Goal: Find specific page/section: Find specific page/section

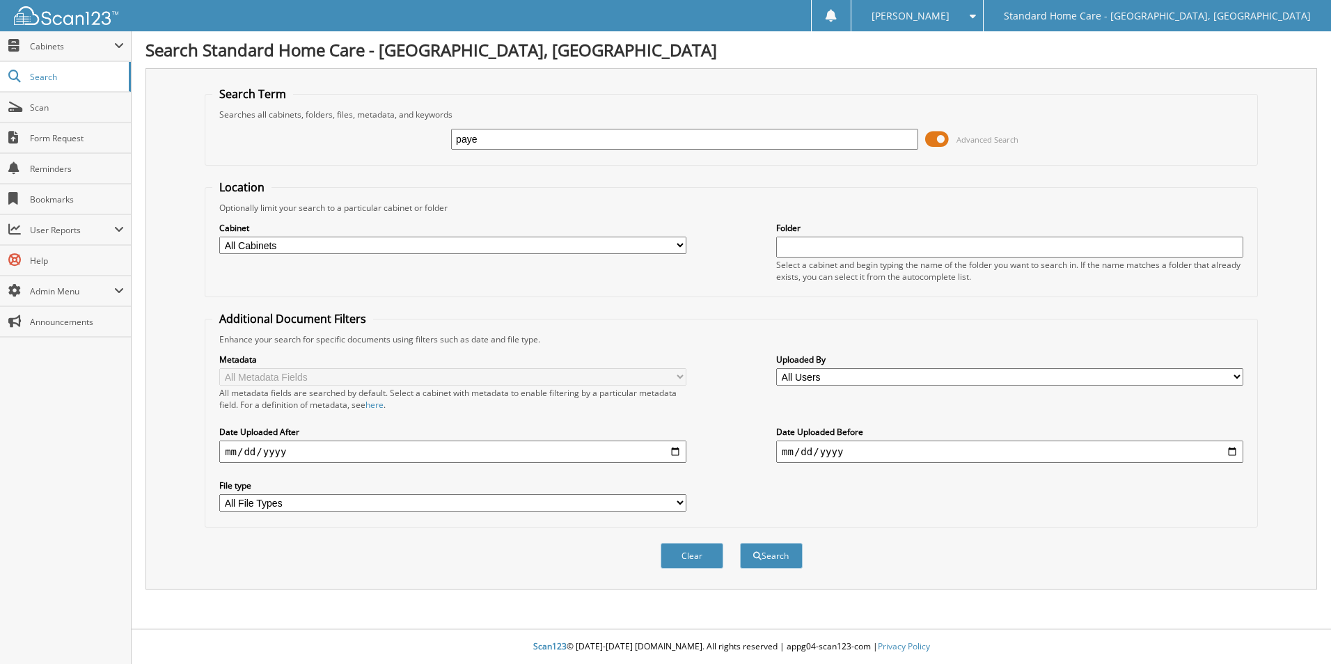
type input "paye"
click at [740, 543] on button "Search" at bounding box center [771, 556] width 63 height 26
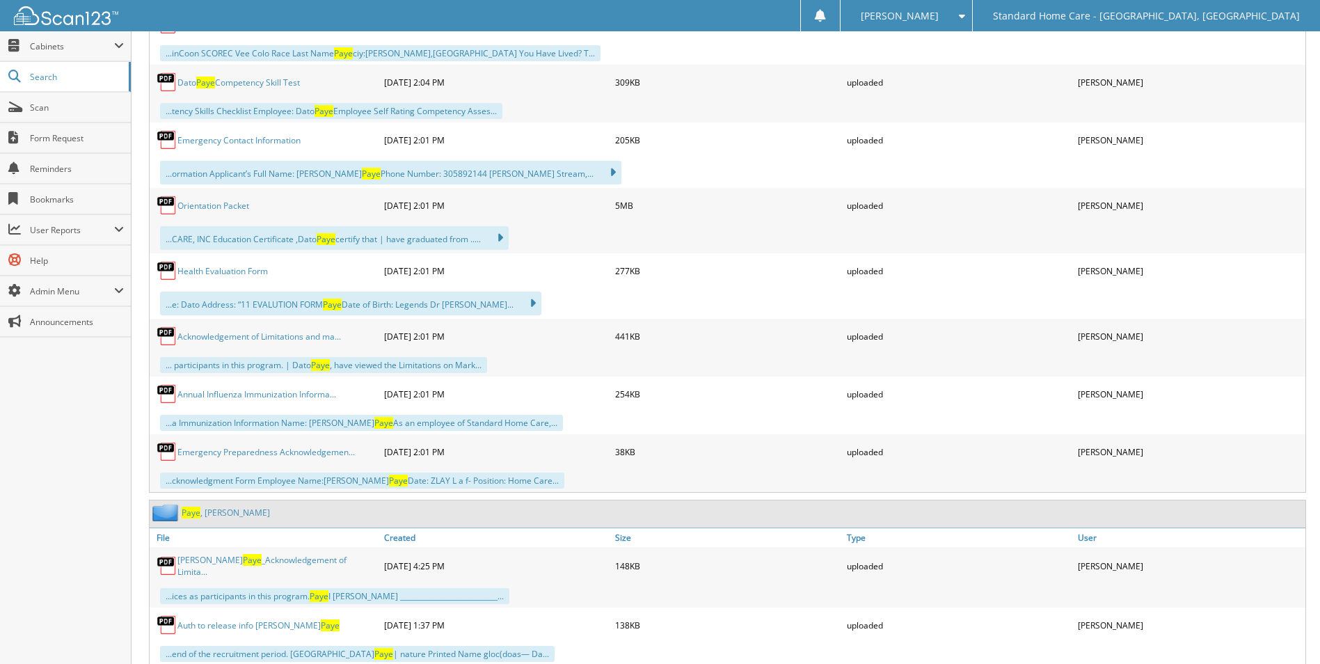
scroll to position [1322, 0]
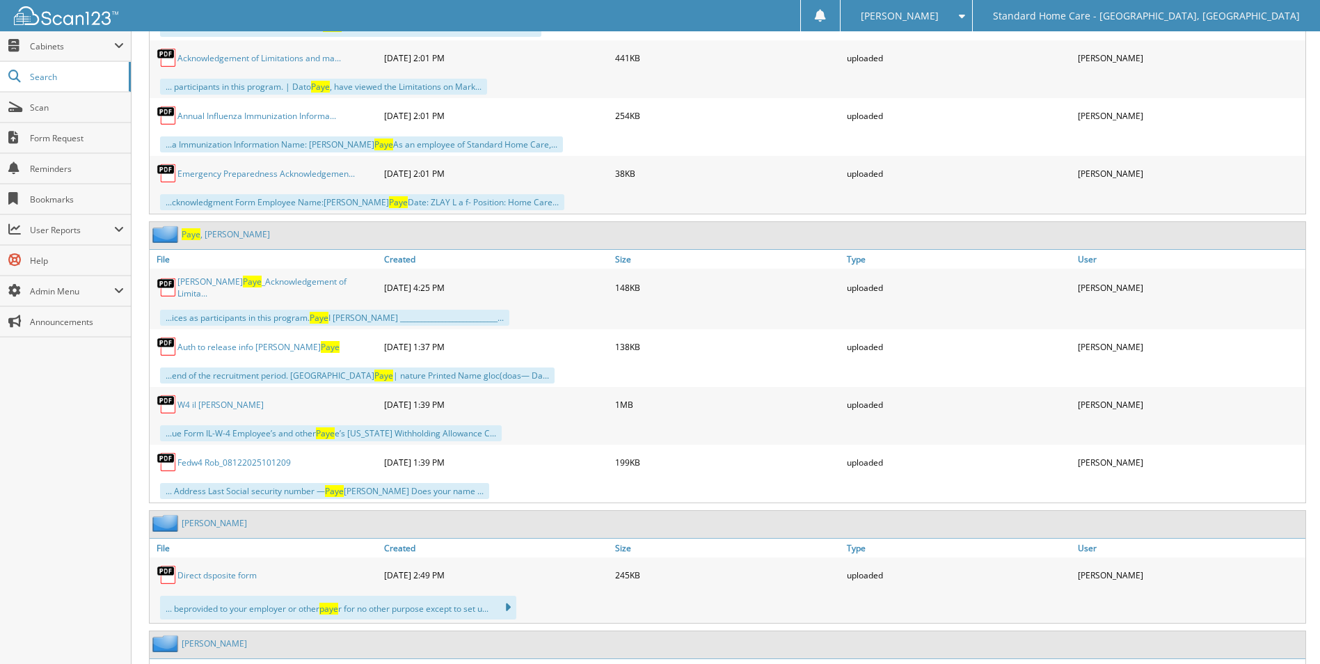
click at [200, 235] on span "Paye" at bounding box center [191, 234] width 19 height 12
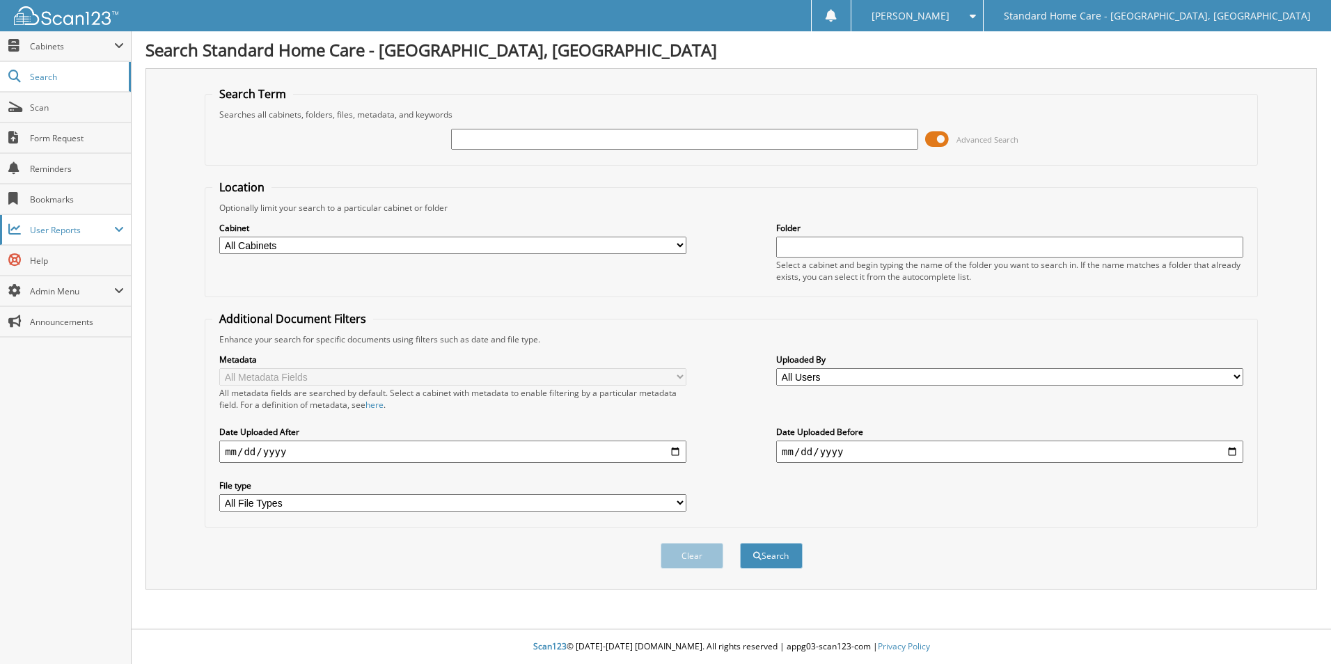
click at [89, 230] on span "User Reports" at bounding box center [72, 230] width 84 height 12
click at [93, 232] on span "User Reports" at bounding box center [72, 230] width 84 height 12
drag, startPoint x: 599, startPoint y: 146, endPoint x: 648, endPoint y: 132, distance: 51.5
click at [599, 146] on input "text" at bounding box center [684, 139] width 467 height 21
type input "laila"
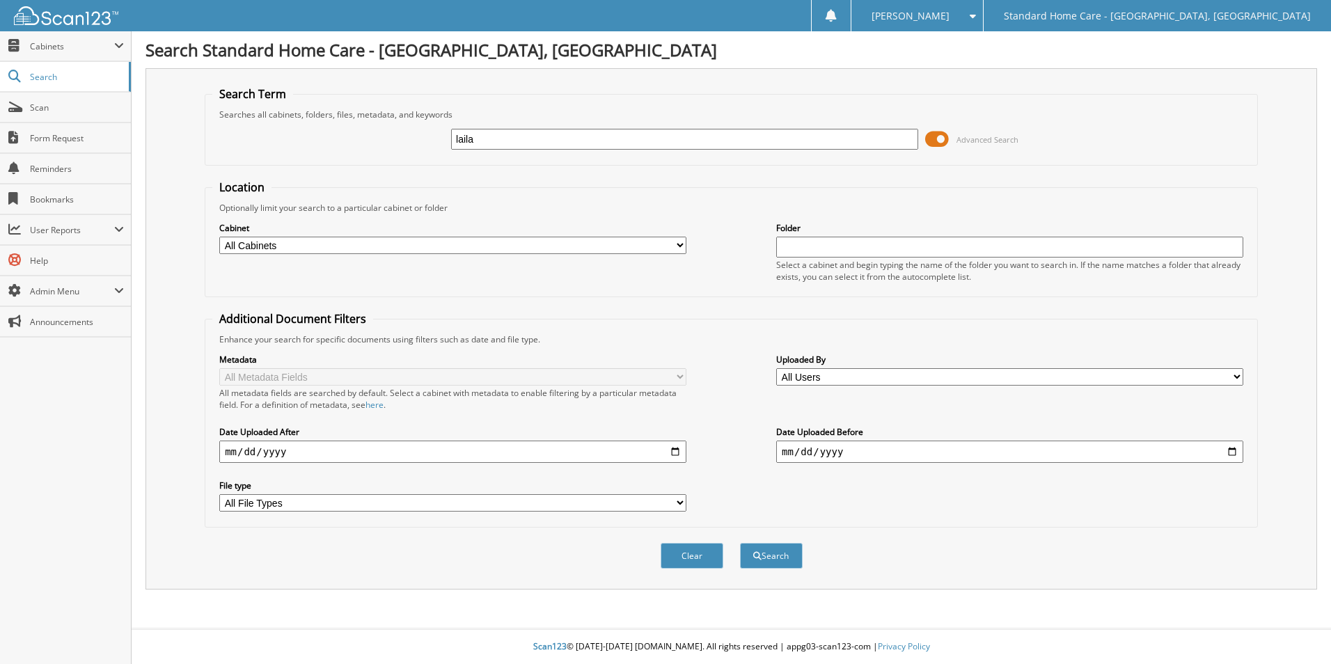
click at [740, 543] on button "Search" at bounding box center [771, 556] width 63 height 26
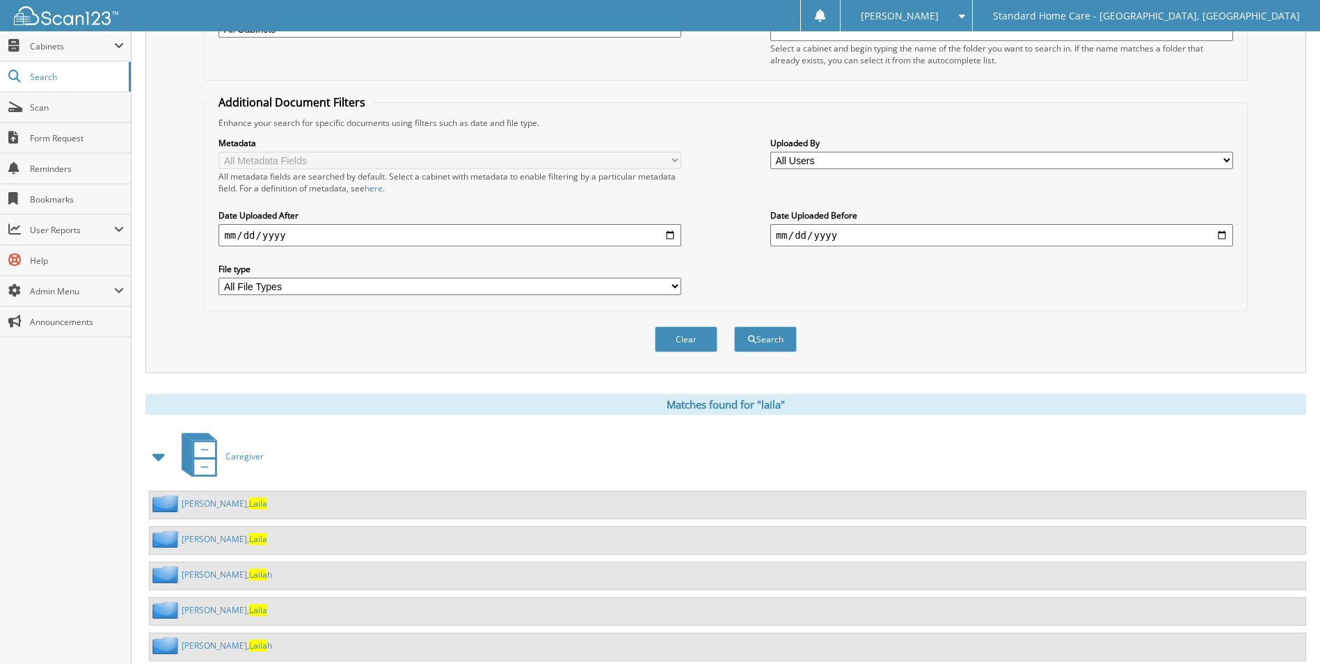
scroll to position [292, 0]
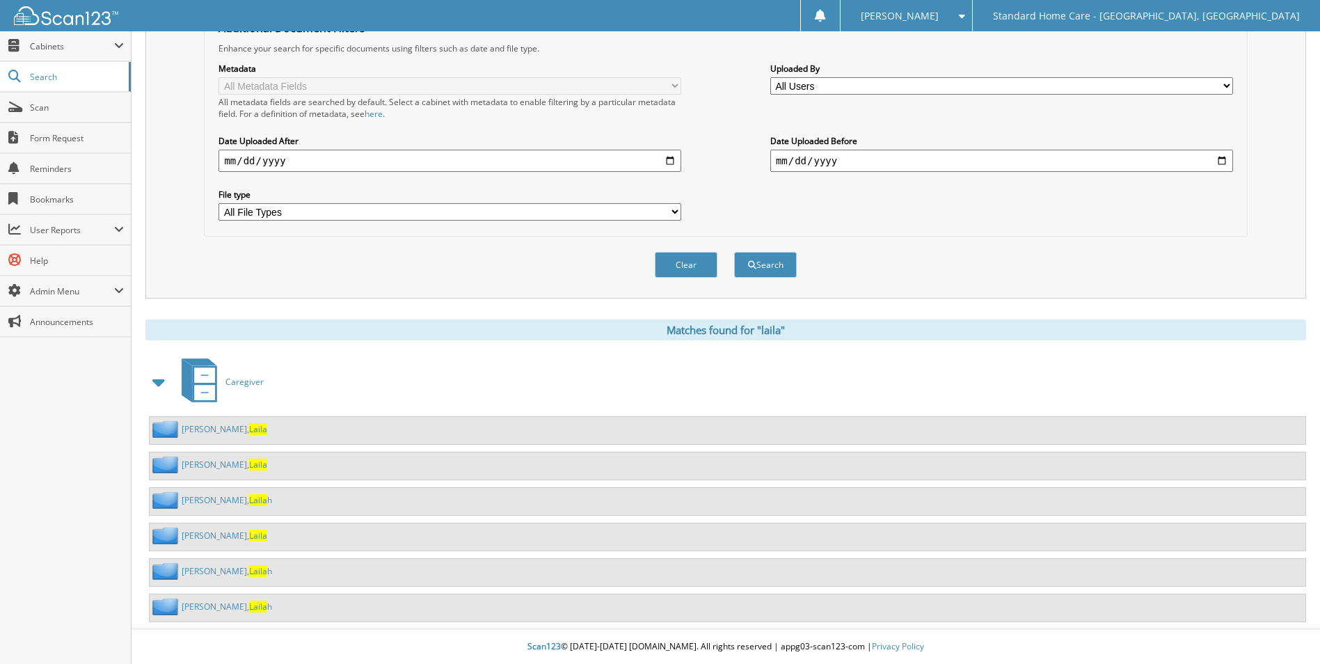
click at [200, 434] on link "Cole, Laila" at bounding box center [225, 429] width 86 height 12
